Goal: Navigation & Orientation: Find specific page/section

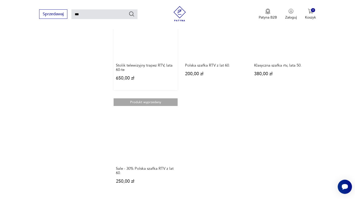
scroll to position [601, 0]
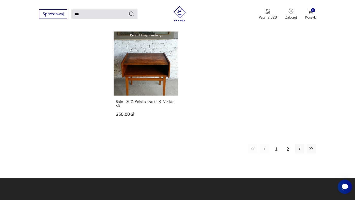
click at [288, 149] on button "2" at bounding box center [287, 148] width 9 height 9
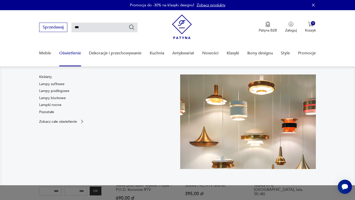
click at [74, 53] on link "Oświetlenie" at bounding box center [70, 53] width 22 height 20
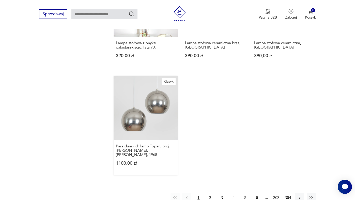
scroll to position [678, 0]
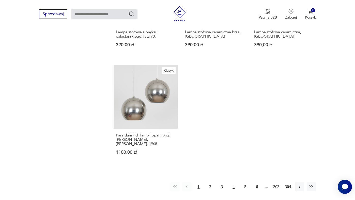
click at [234, 182] on button "4" at bounding box center [233, 186] width 9 height 9
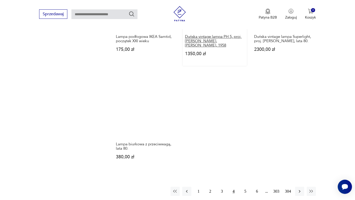
scroll to position [724, 0]
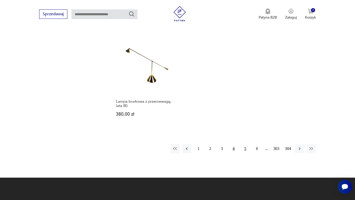
click at [244, 144] on button "5" at bounding box center [245, 148] width 9 height 9
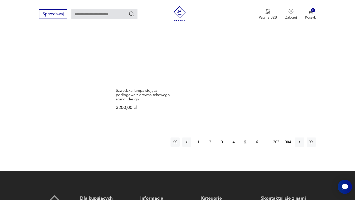
scroll to position [762, 0]
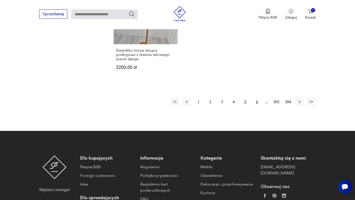
click at [256, 98] on button "6" at bounding box center [256, 101] width 9 height 9
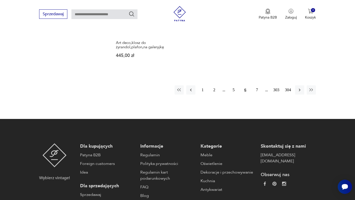
scroll to position [778, 0]
